Goal: Task Accomplishment & Management: Complete application form

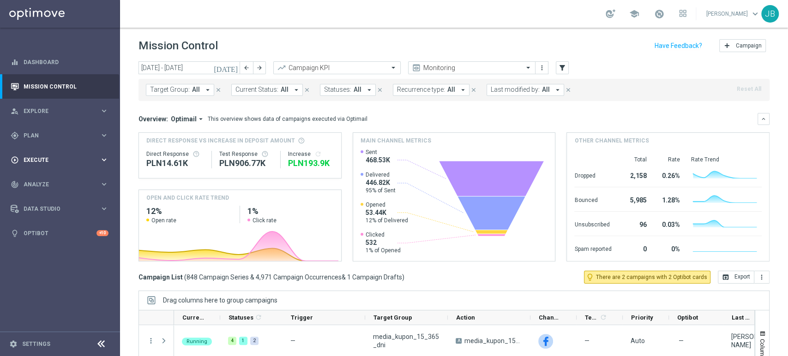
click at [30, 157] on span "Execute" at bounding box center [62, 160] width 76 height 6
click at [44, 183] on div "Campaign Builder" at bounding box center [71, 179] width 95 height 14
click at [48, 180] on link "Campaign Builder" at bounding box center [60, 178] width 72 height 7
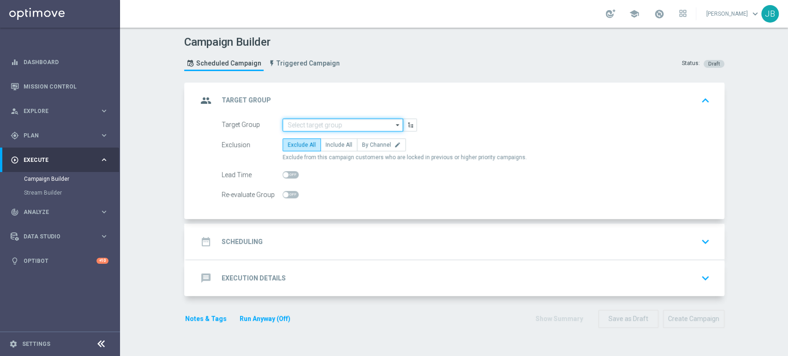
click at [342, 119] on input at bounding box center [342, 125] width 120 height 13
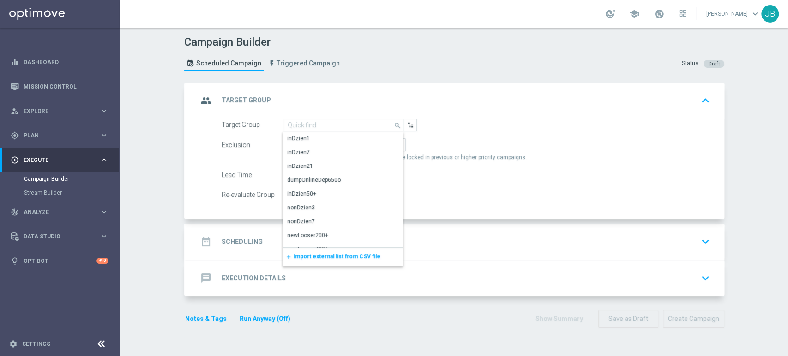
click at [314, 253] on span "Import external list from CSV file" at bounding box center [336, 256] width 87 height 6
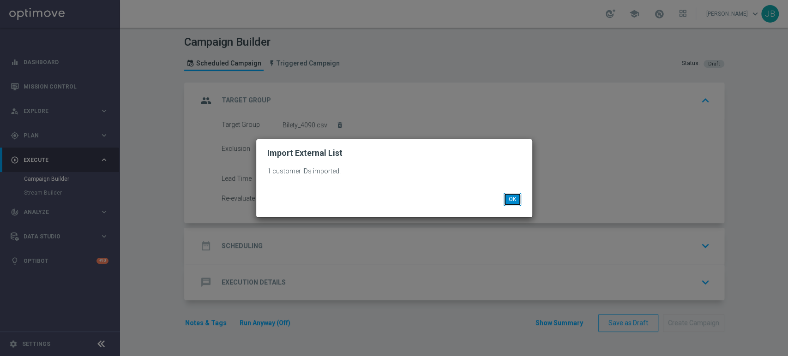
click at [513, 199] on button "OK" at bounding box center [513, 199] width 18 height 13
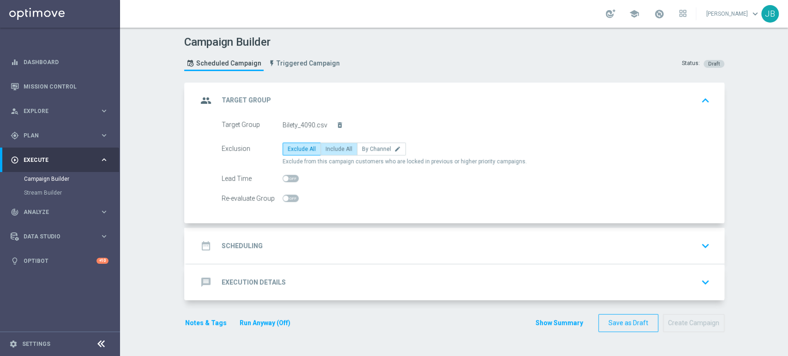
click at [336, 153] on label "Include All" at bounding box center [338, 149] width 37 height 13
click at [331, 153] on input "Include All" at bounding box center [328, 151] width 6 height 6
radio input "true"
click at [293, 264] on accordion-group "message Execution Details keyboard_arrow_down A Action Select action delete_for…" at bounding box center [454, 282] width 540 height 36
click at [299, 247] on div "date_range Scheduling keyboard_arrow_down" at bounding box center [456, 246] width 516 height 18
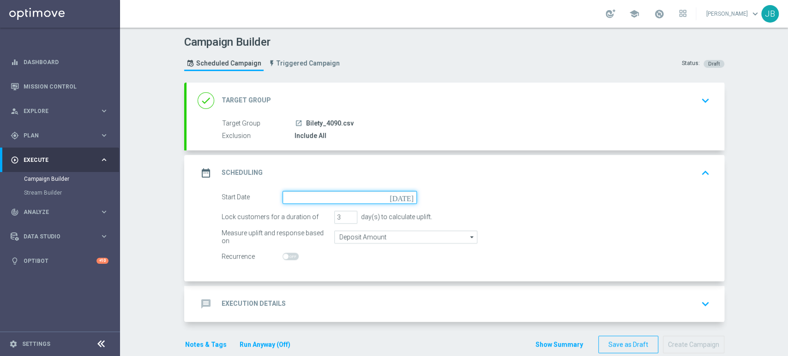
click at [301, 199] on input at bounding box center [349, 197] width 134 height 13
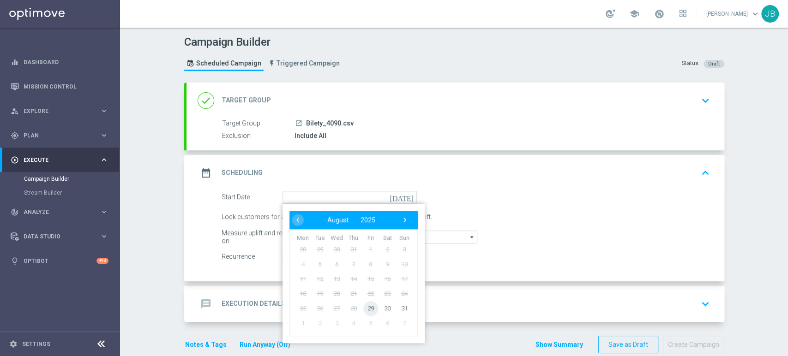
click at [363, 309] on span "29" at bounding box center [370, 308] width 15 height 15
type input "29 Aug 2025"
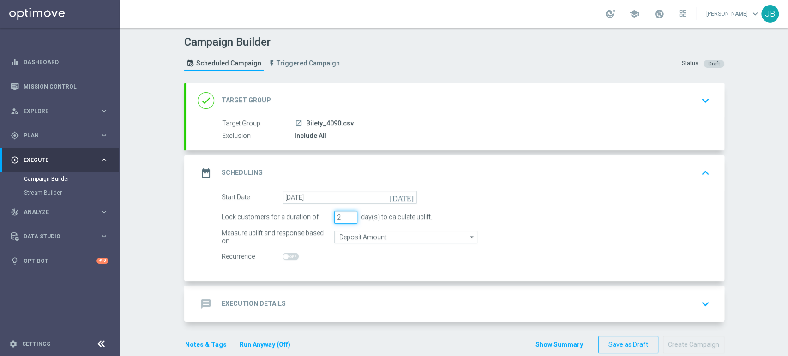
click at [344, 217] on input "2" at bounding box center [345, 217] width 23 height 13
type input "1"
click at [344, 217] on input "1" at bounding box center [345, 217] width 23 height 13
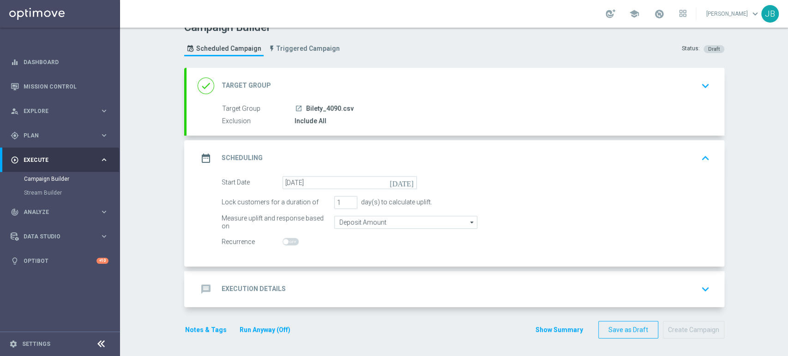
drag, startPoint x: 787, startPoint y: 181, endPoint x: 787, endPoint y: 225, distance: 43.8
click at [787, 225] on div "Campaign Builder Scheduled Campaign Triggered Campaign Status: Draft done Targe…" at bounding box center [454, 192] width 668 height 329
click at [410, 282] on div "message Execution Details keyboard_arrow_down" at bounding box center [456, 290] width 516 height 18
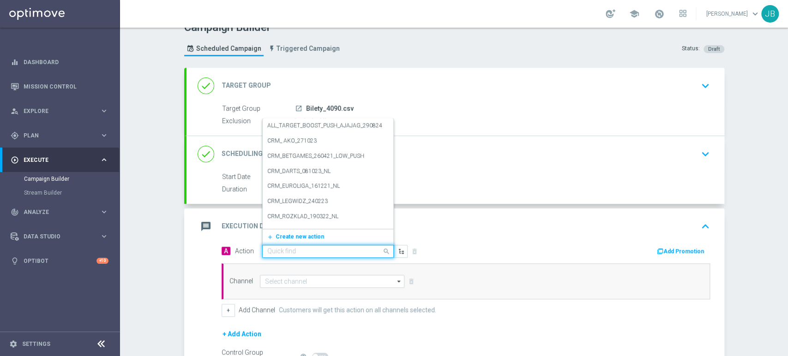
click at [268, 250] on input "text" at bounding box center [318, 252] width 103 height 8
click at [277, 236] on span "Create new action" at bounding box center [300, 237] width 48 height 6
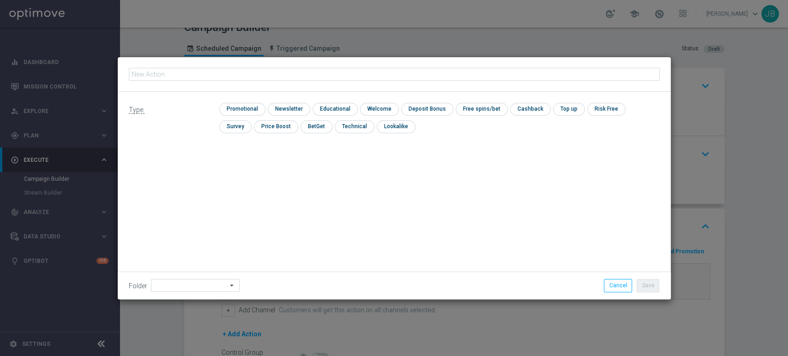
type input "s"
click at [144, 77] on input "(LPZ - SMS) Bilety_4090_29082025" at bounding box center [394, 74] width 531 height 13
type input "(LPZ - SMS) Bilety_4090_29082025"
click at [296, 113] on input "checkbox" at bounding box center [288, 109] width 40 height 12
checkbox input "true"
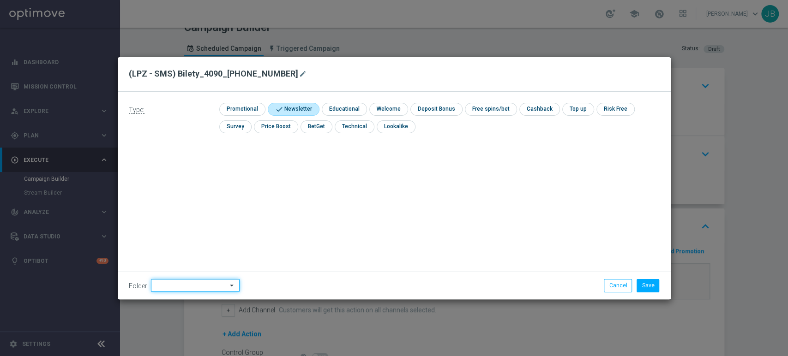
click at [165, 291] on input at bounding box center [195, 285] width 89 height 13
click at [190, 188] on div "Justyna B." at bounding box center [194, 192] width 86 height 13
type input "Justyna B."
click at [648, 283] on button "Save" at bounding box center [647, 285] width 23 height 13
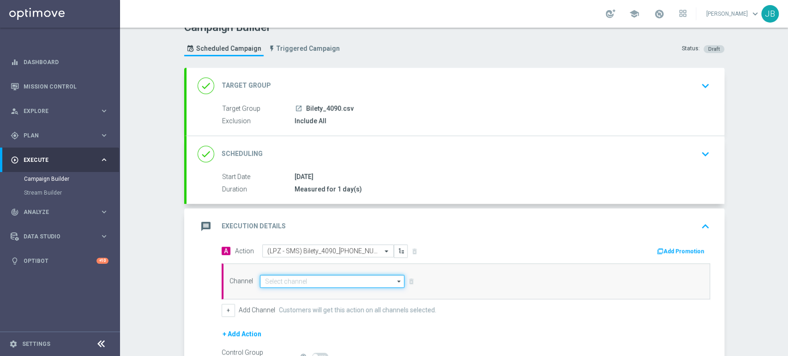
click at [296, 282] on input at bounding box center [332, 281] width 145 height 13
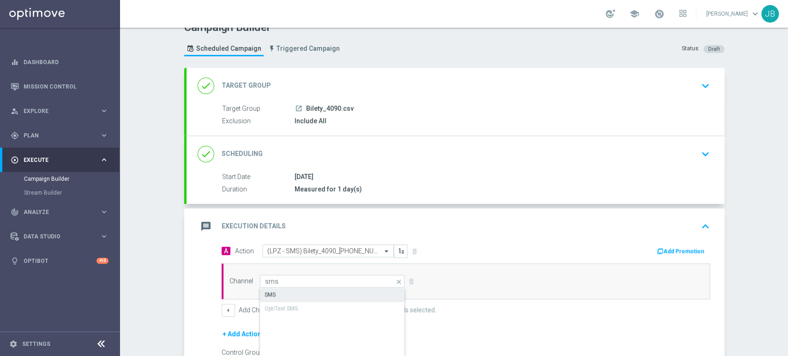
click at [291, 292] on div "SMS" at bounding box center [332, 294] width 145 height 13
type input "SMS"
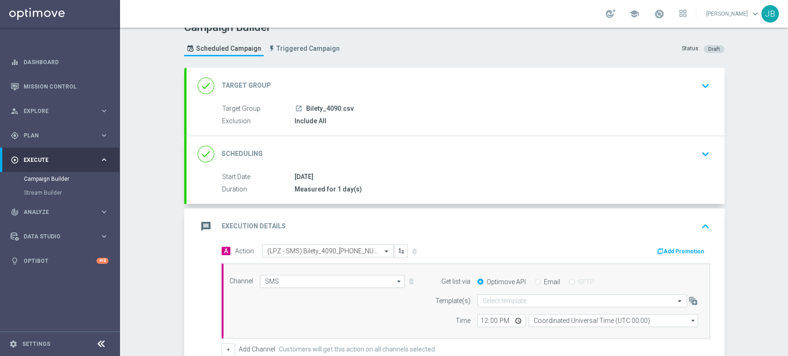
scroll to position [126, 0]
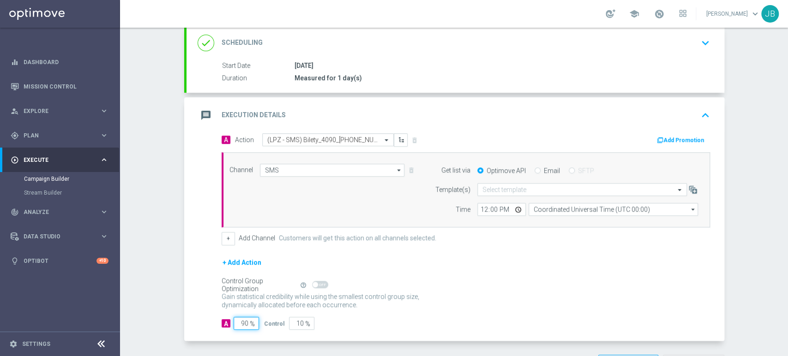
click at [240, 324] on input "90" at bounding box center [246, 323] width 25 height 13
type input "0"
type input "100"
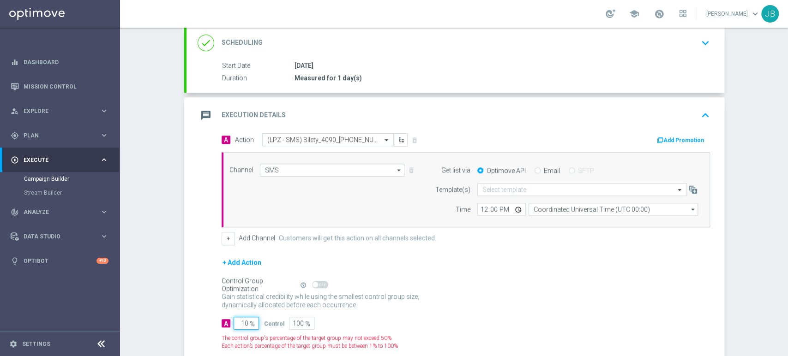
type input "100"
type input "0"
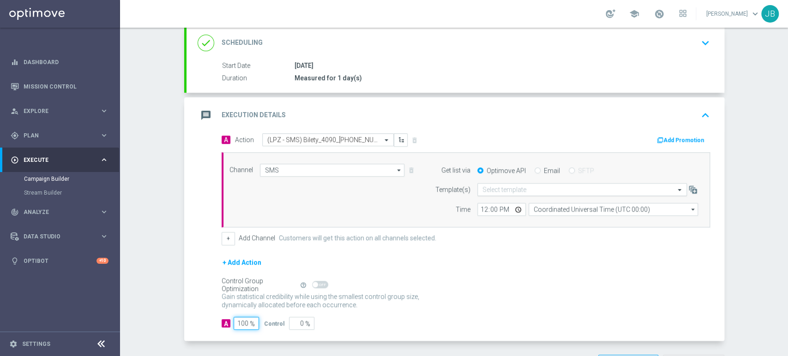
type input "100"
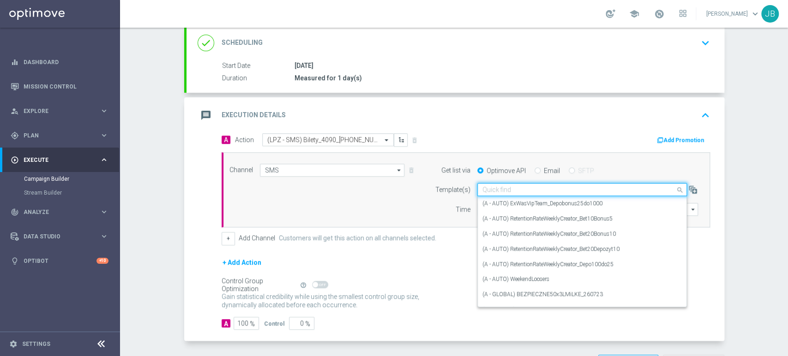
click at [492, 186] on input "text" at bounding box center [572, 190] width 181 height 8
paste input "(LPZ - SMS) Bilety_4090_29082025"
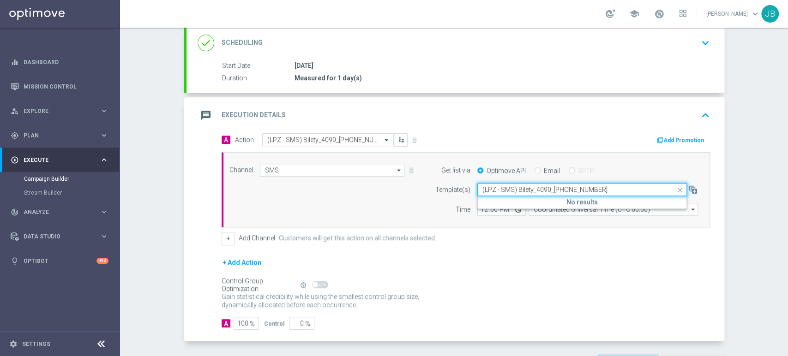
click at [492, 186] on input "(LPZ - SMS) Bilety_4090_29082025" at bounding box center [572, 190] width 181 height 8
click at [491, 189] on input "(LPZ - SMS) Bilety_4090_29082025" at bounding box center [572, 190] width 181 height 8
click at [487, 201] on label "(LPZ - SMS) Bilety_4090_29082025" at bounding box center [536, 204] width 109 height 8
type input "(LPZ - SMS) Bilety_4090_29082025"
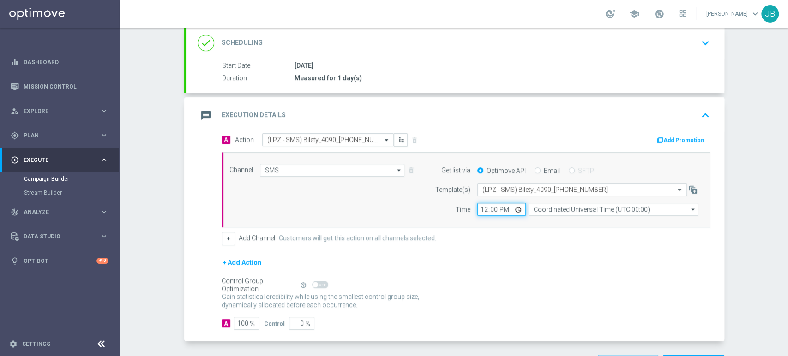
click at [481, 206] on input "12:00" at bounding box center [501, 209] width 48 height 13
type input "09:11"
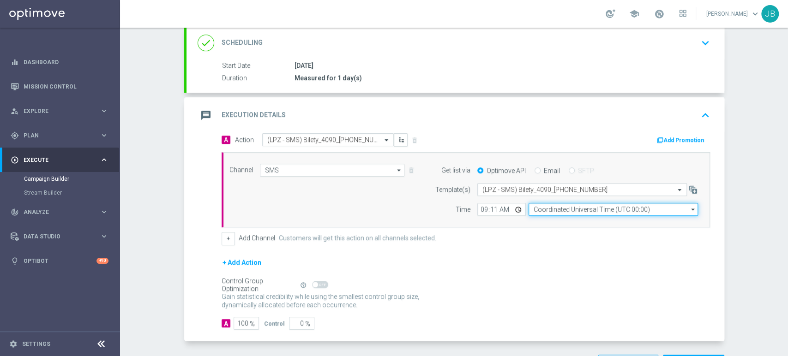
click at [537, 211] on input "Coordinated Universal Time (UTC 00:00)" at bounding box center [612, 209] width 169 height 13
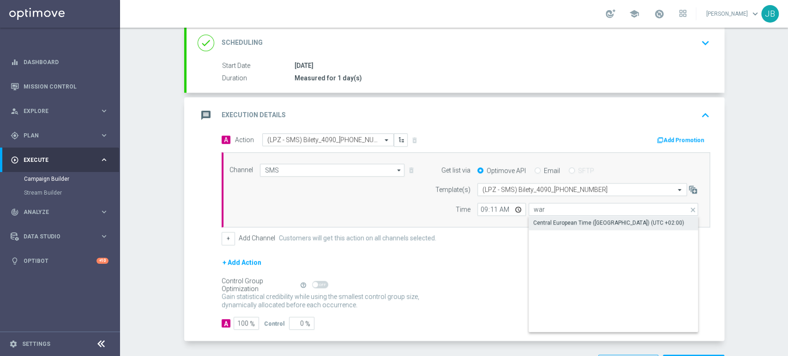
click at [542, 224] on div "Central European Time (Warsaw) (UTC +02:00)" at bounding box center [608, 223] width 151 height 8
type input "Central European Time (Warsaw) (UTC +02:00)"
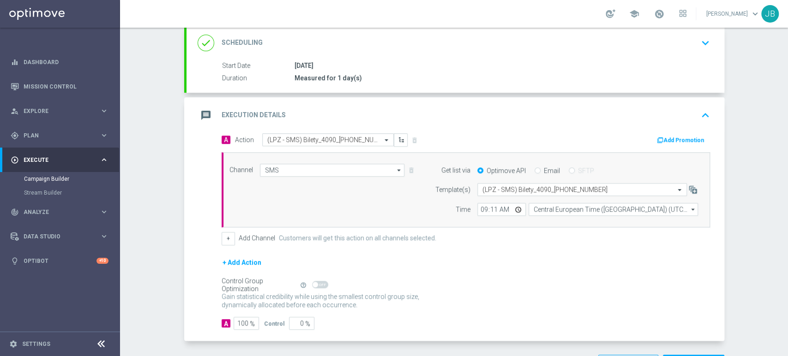
click at [724, 142] on section "done Target Group keyboard_arrow_down Target Group launch Bilety_4090.csv Exclu…" at bounding box center [454, 170] width 554 height 426
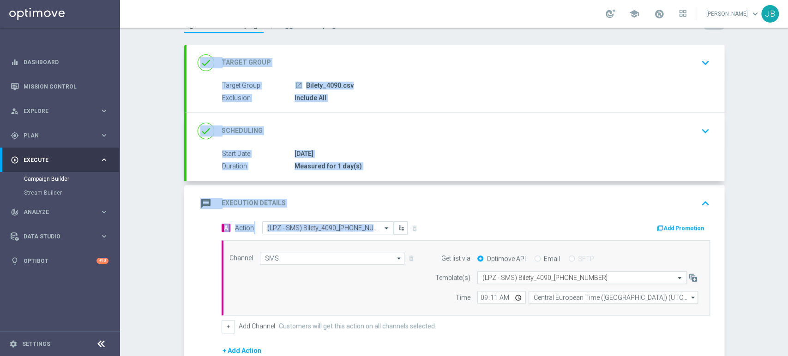
scroll to position [28, 0]
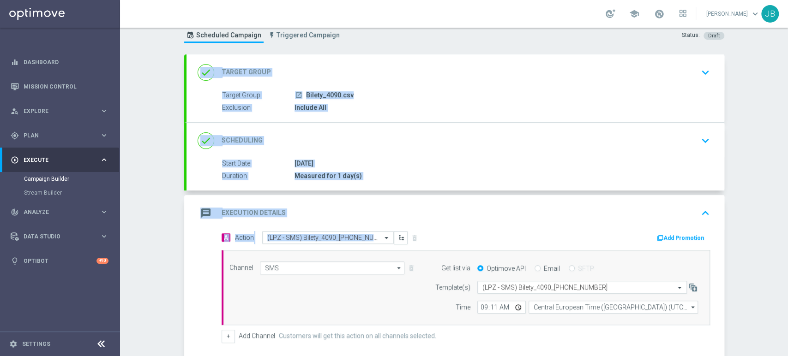
drag, startPoint x: 787, startPoint y: 144, endPoint x: 776, endPoint y: 83, distance: 62.8
click at [776, 83] on div "Campaign Builder Scheduled Campaign Triggered Campaign Status: Draft done Targe…" at bounding box center [454, 192] width 668 height 329
click at [758, 91] on div "Campaign Builder Scheduled Campaign Triggered Campaign Status: Draft done Targe…" at bounding box center [454, 192] width 668 height 329
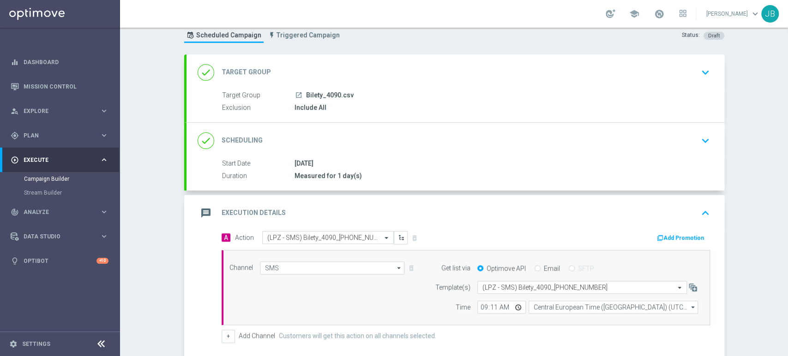
click at [702, 67] on icon "keyboard_arrow_down" at bounding box center [705, 73] width 14 height 14
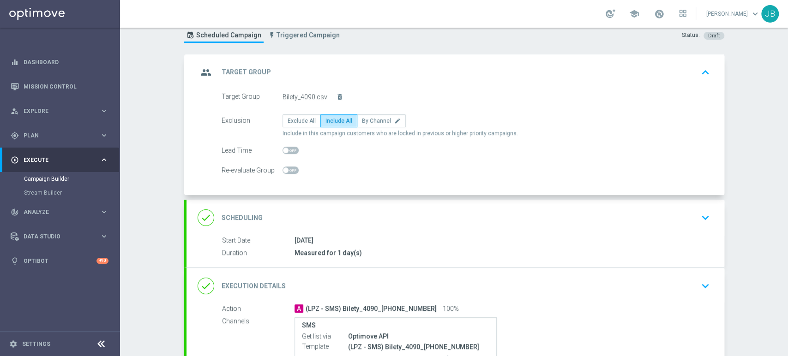
click at [702, 67] on icon "keyboard_arrow_up" at bounding box center [705, 73] width 14 height 14
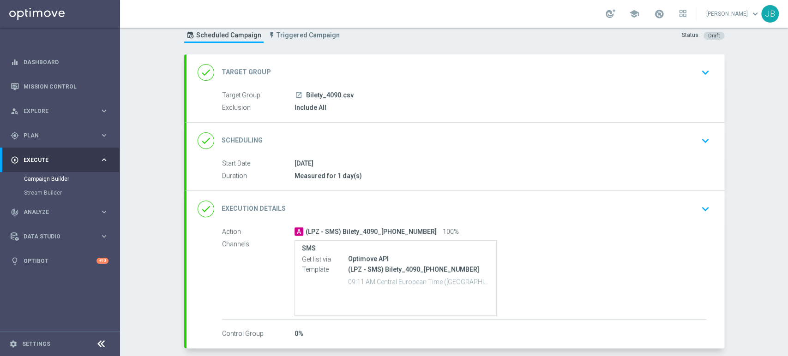
click at [674, 123] on div "done Scheduling keyboard_arrow_down" at bounding box center [455, 141] width 538 height 36
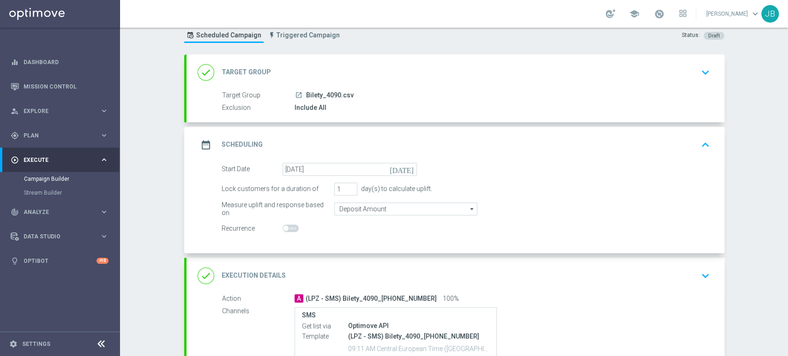
click at [702, 134] on div "date_range Scheduling keyboard_arrow_up" at bounding box center [455, 145] width 538 height 36
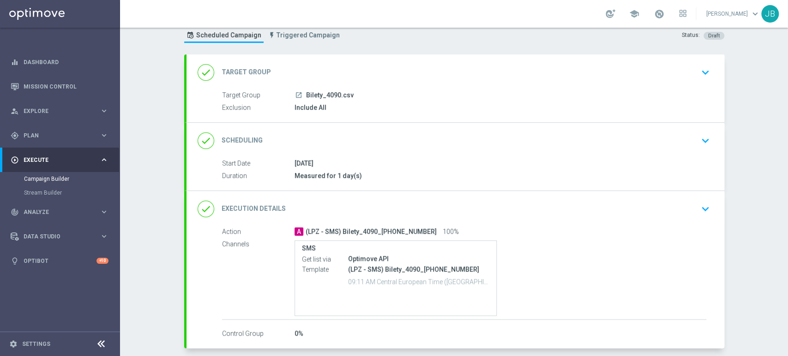
scroll to position [69, 0]
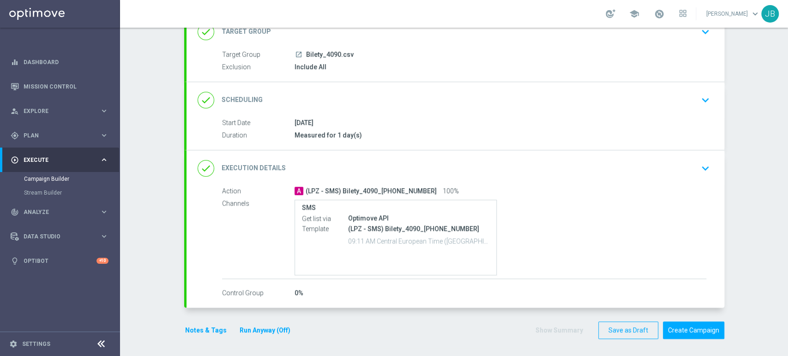
click at [650, 92] on div "done Scheduling keyboard_arrow_down" at bounding box center [456, 100] width 516 height 18
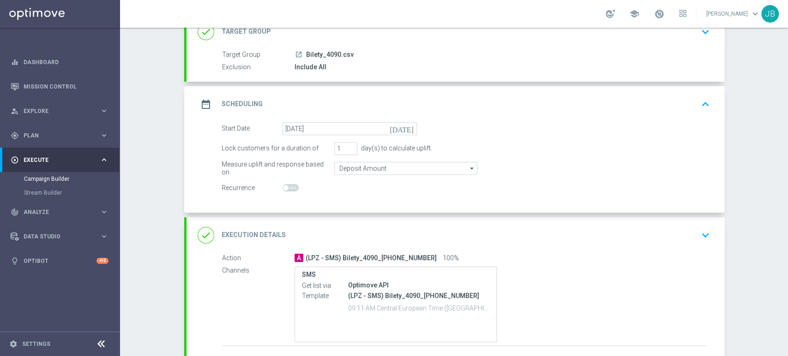
click at [605, 234] on div "done Execution Details keyboard_arrow_down" at bounding box center [456, 236] width 516 height 18
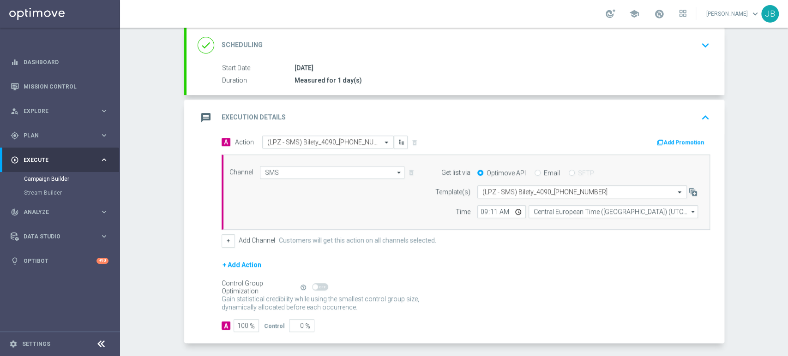
scroll to position [143, 0]
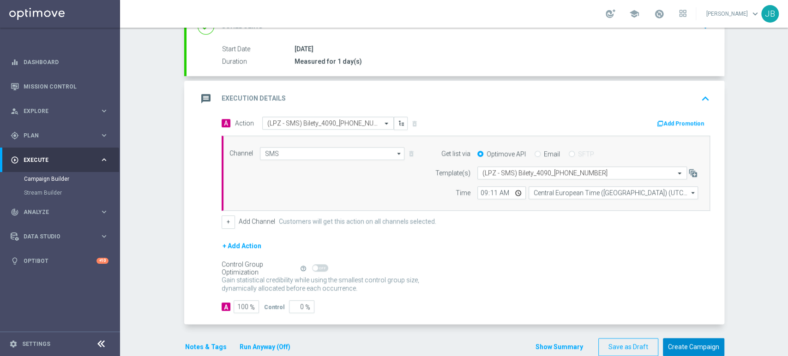
click at [693, 350] on button "Create Campaign" at bounding box center [693, 347] width 61 height 18
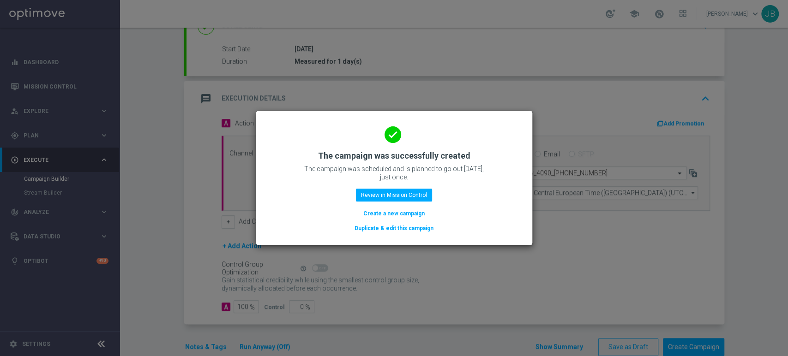
click at [406, 215] on button "Create a new campaign" at bounding box center [393, 214] width 63 height 10
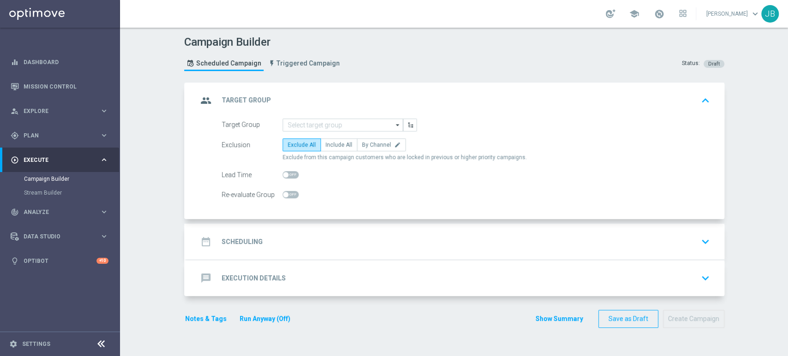
scroll to position [0, 0]
